Goal: Navigation & Orientation: Find specific page/section

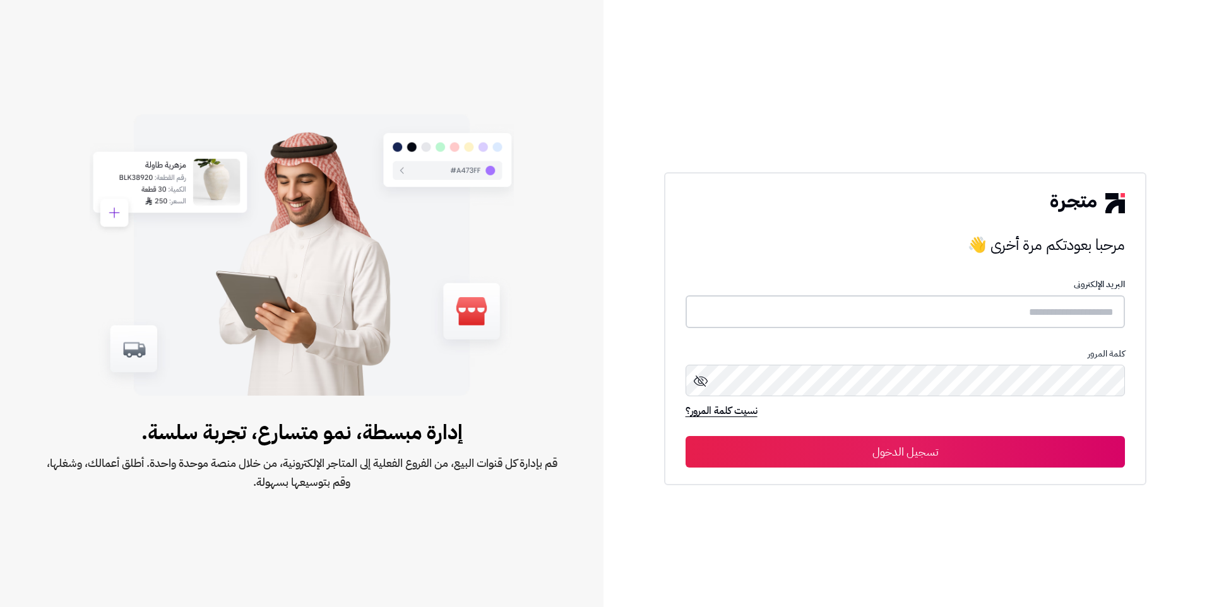
click at [952, 304] on input "text" at bounding box center [906, 312] width 440 height 33
click at [953, 304] on input "text" at bounding box center [906, 312] width 440 height 33
type input "*"
type input "**********"
click at [954, 449] on button "تسجيل الدخول" at bounding box center [906, 452] width 440 height 32
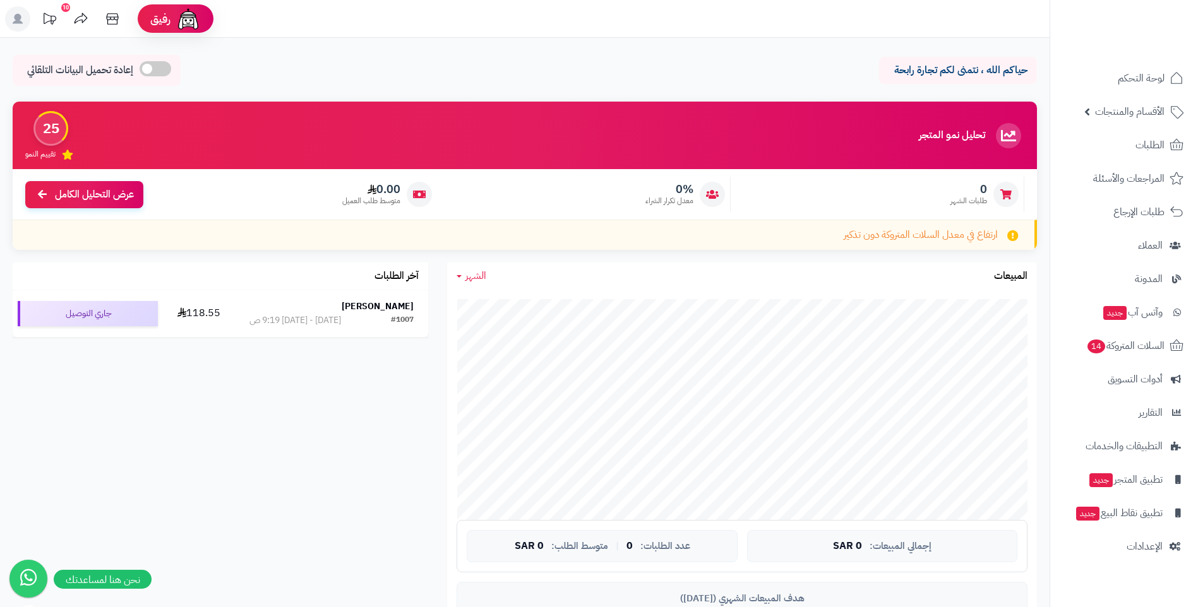
click at [52, 20] on icon at bounding box center [49, 18] width 25 height 25
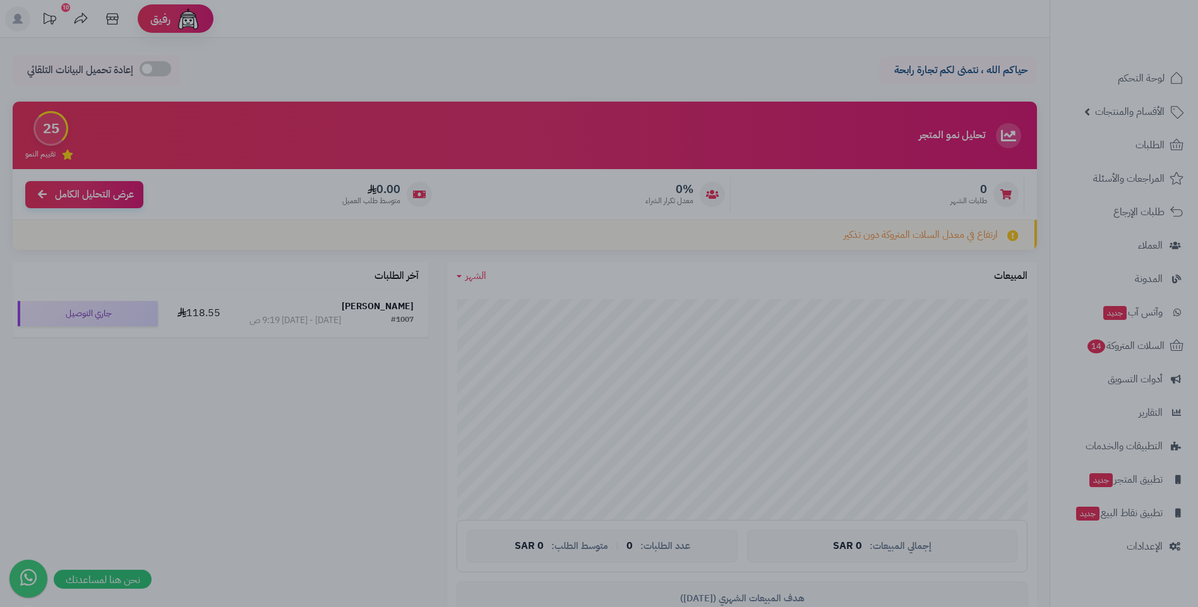
click at [664, 53] on div at bounding box center [599, 303] width 1198 height 607
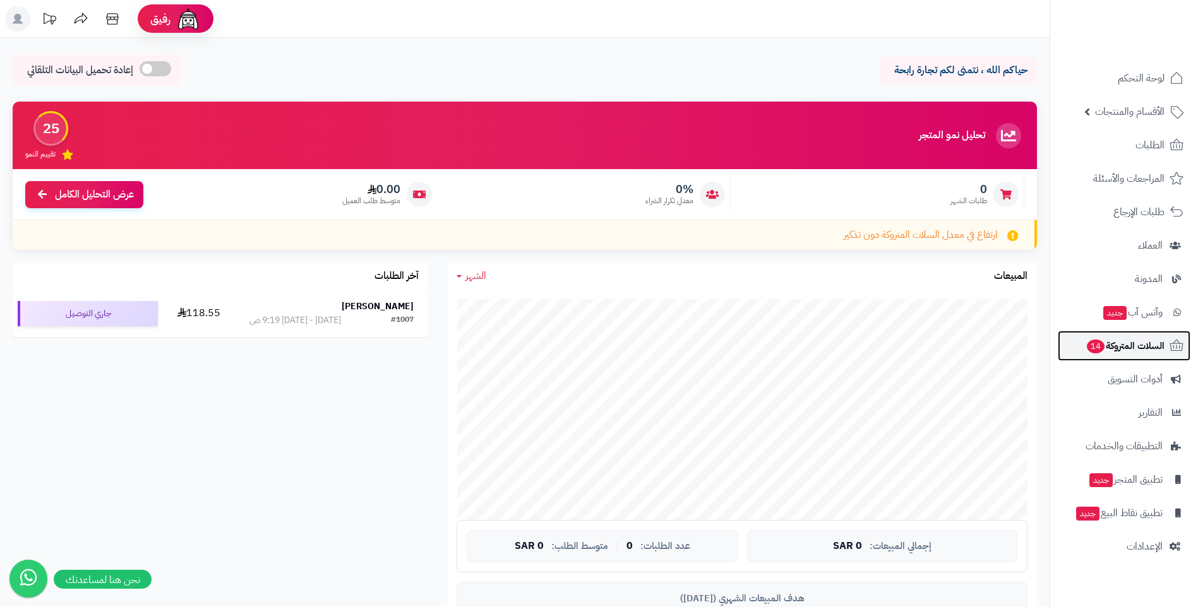
click at [1142, 349] on span "السلات المتروكة 14" at bounding box center [1124, 346] width 79 height 18
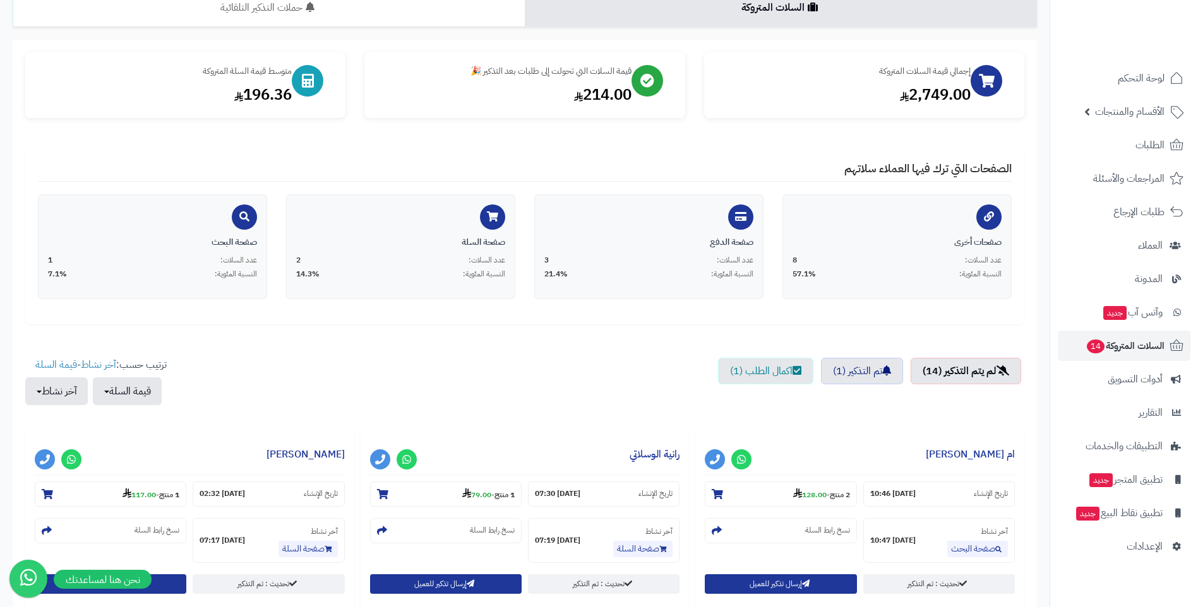
scroll to position [126, 0]
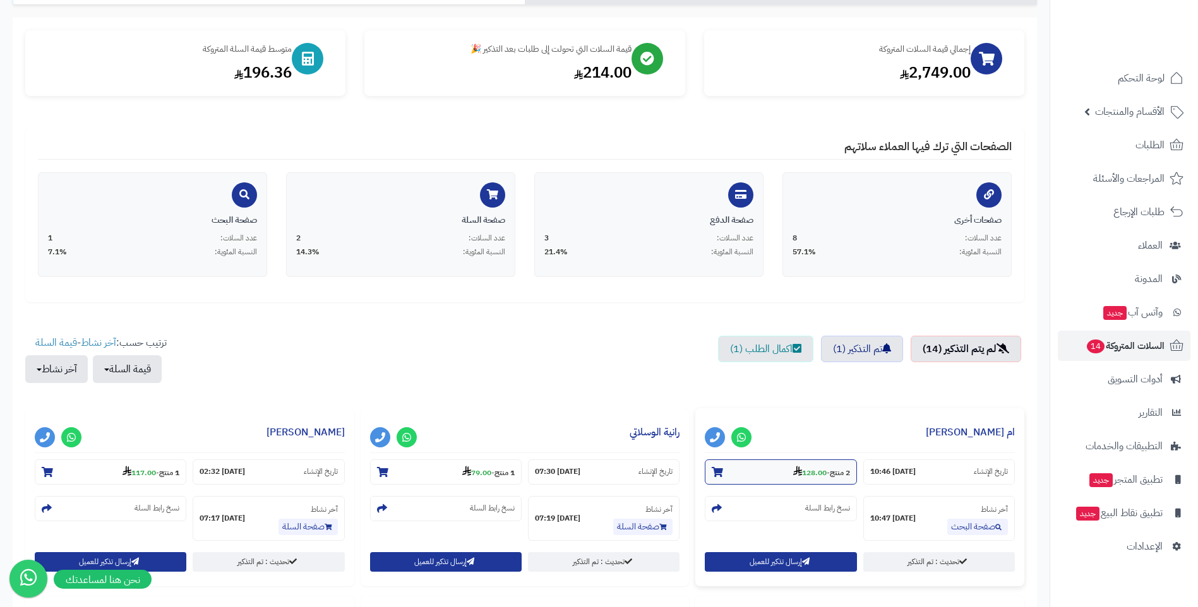
click at [827, 472] on small "2 منتج - 128.00" at bounding box center [821, 472] width 57 height 13
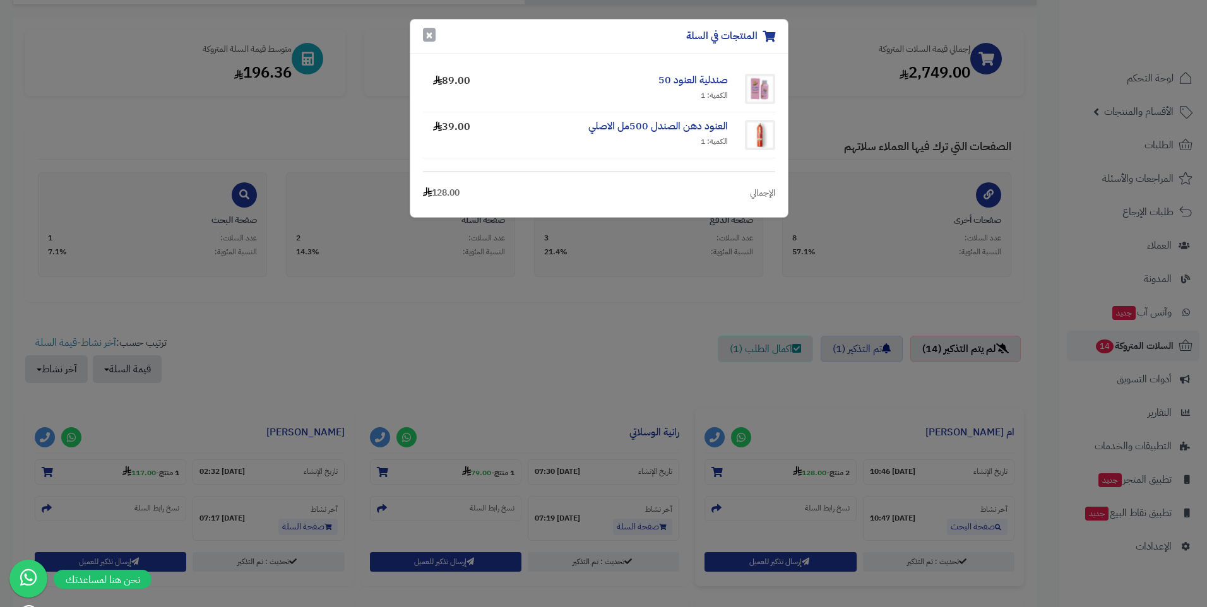
click at [434, 39] on button "×" at bounding box center [429, 35] width 13 height 14
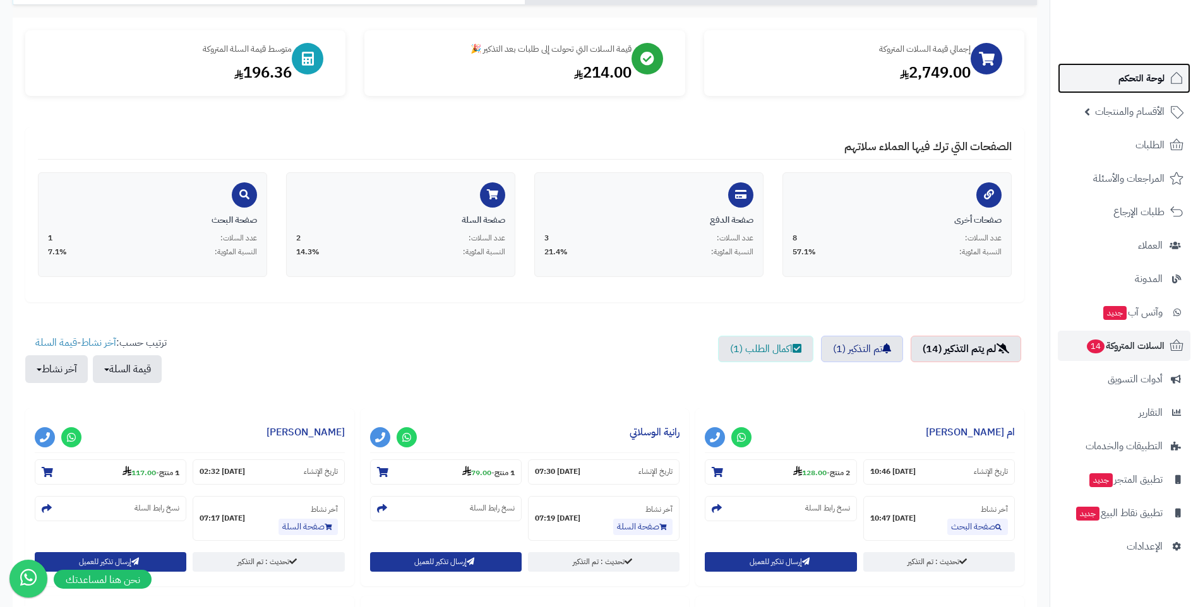
click at [1151, 76] on span "لوحة التحكم" at bounding box center [1141, 78] width 46 height 18
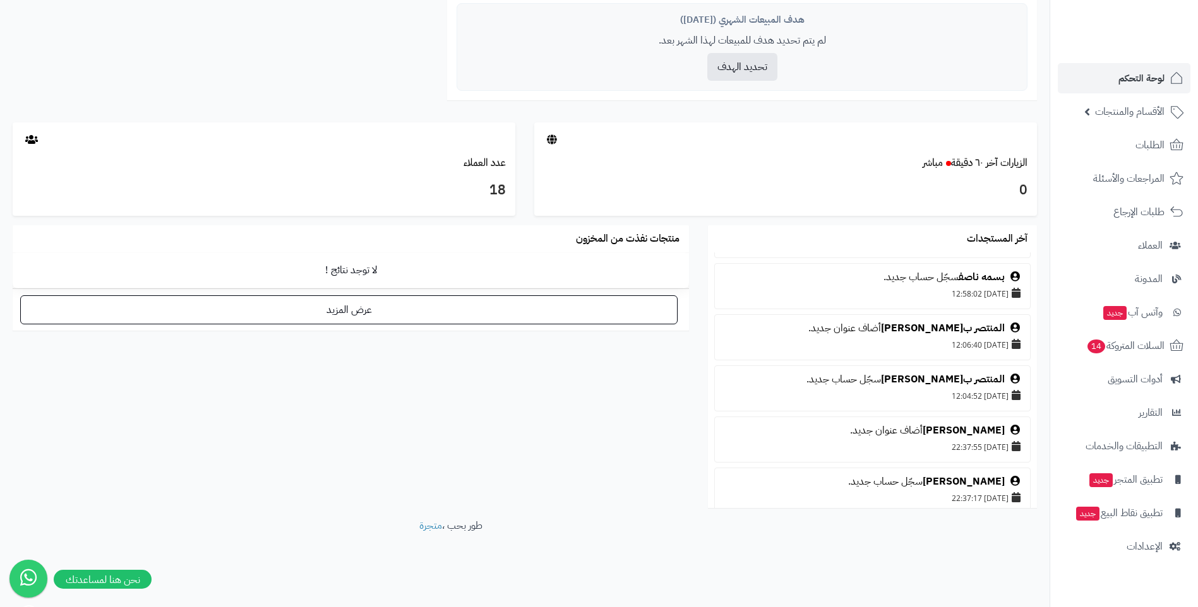
scroll to position [1299, 0]
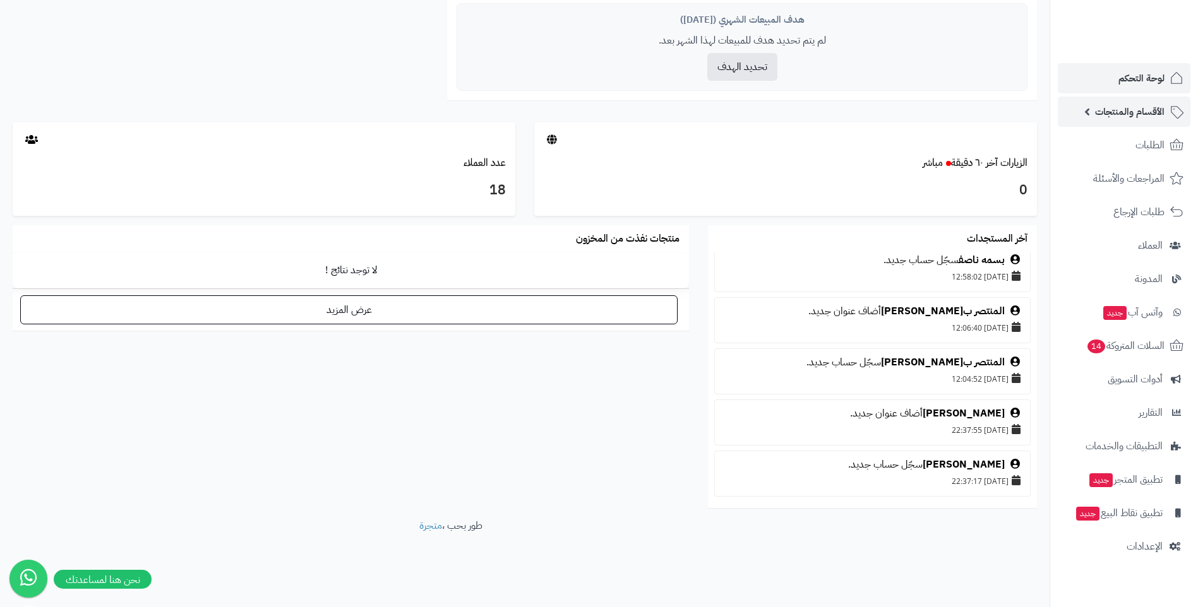
click at [1113, 115] on span "الأقسام والمنتجات" at bounding box center [1129, 112] width 69 height 18
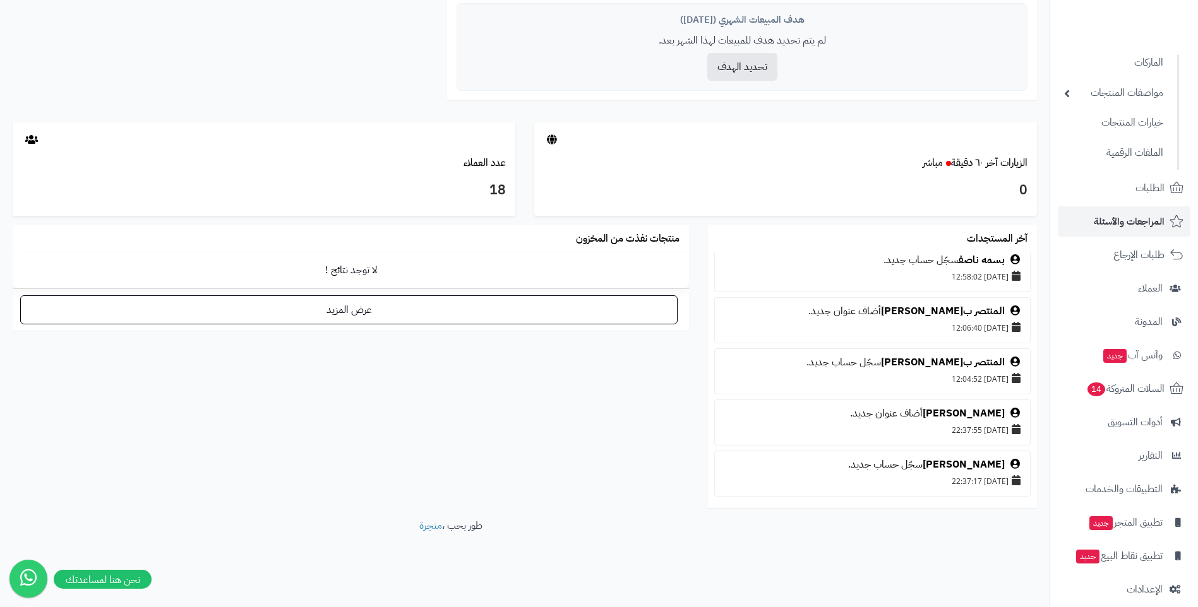
scroll to position [155, 0]
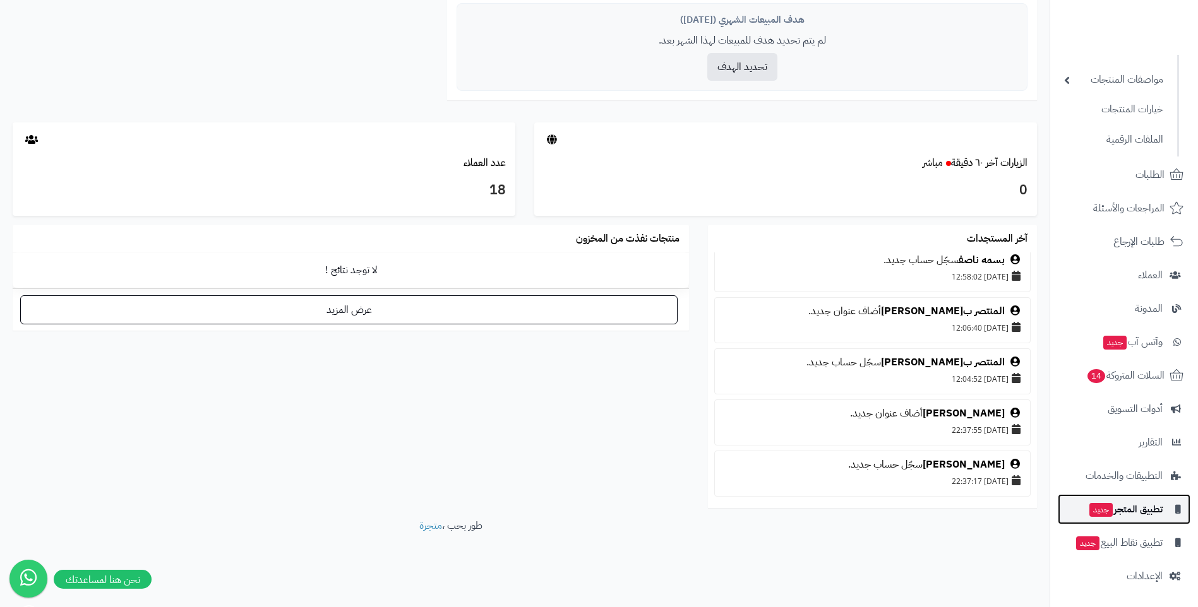
click at [1139, 514] on span "تطبيق المتجر جديد" at bounding box center [1125, 510] width 75 height 18
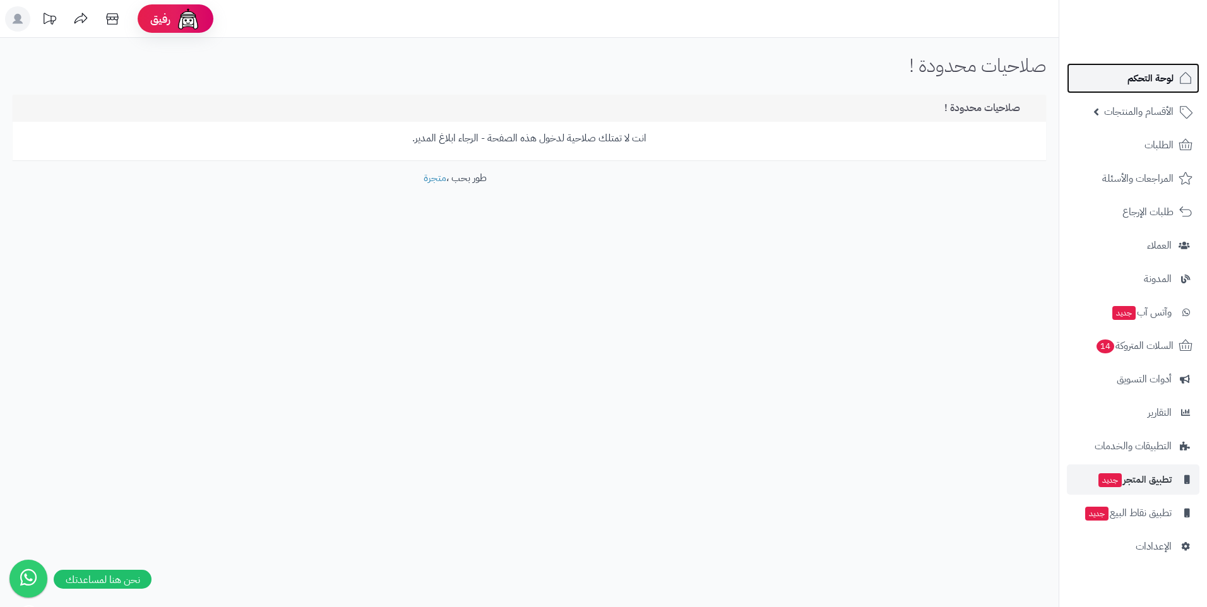
click at [1174, 80] on link "لوحة التحكم" at bounding box center [1133, 78] width 133 height 30
